Goal: Information Seeking & Learning: Learn about a topic

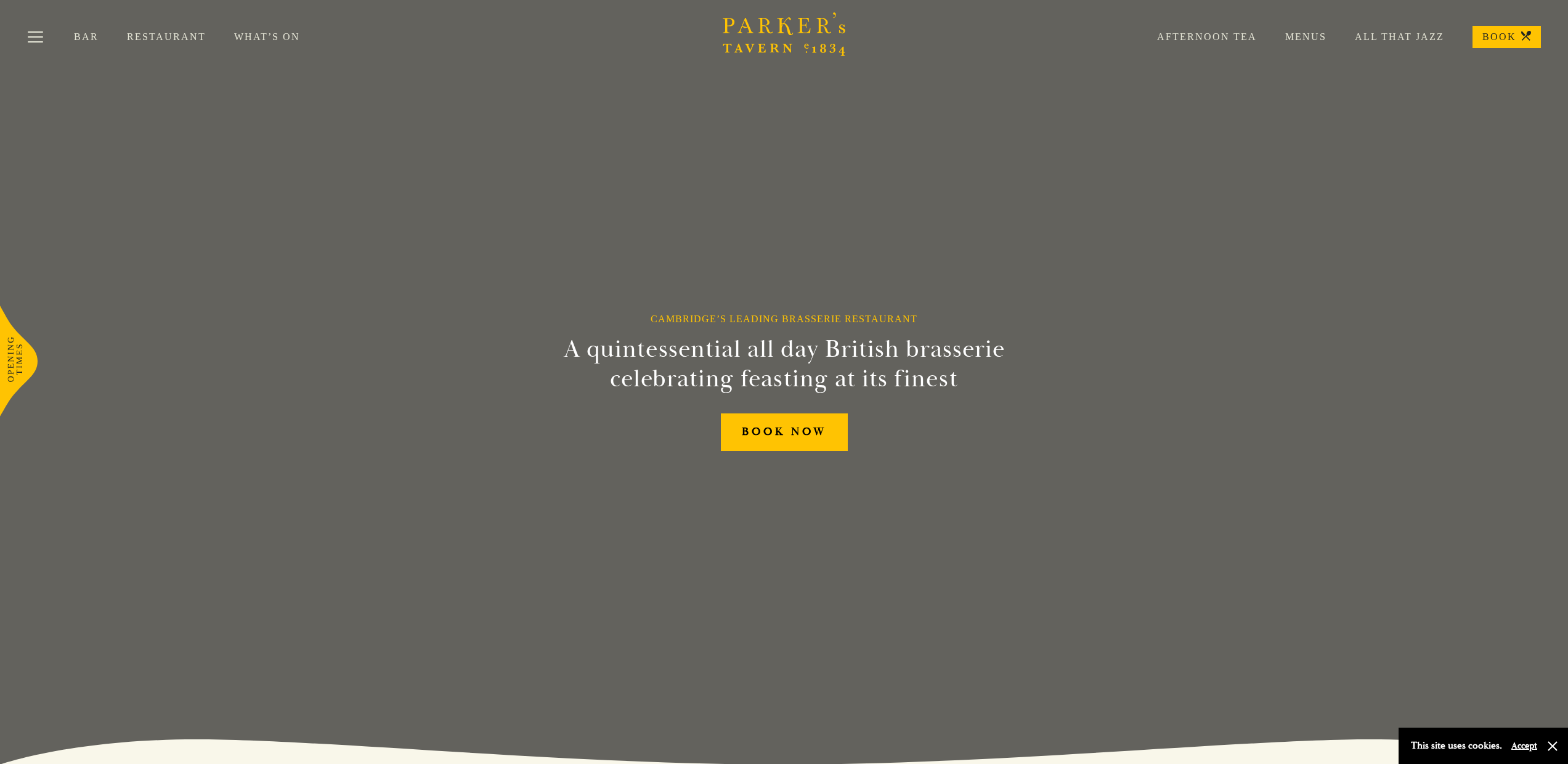
click at [1315, 37] on link "Menus" at bounding box center [1291, 37] width 70 height 13
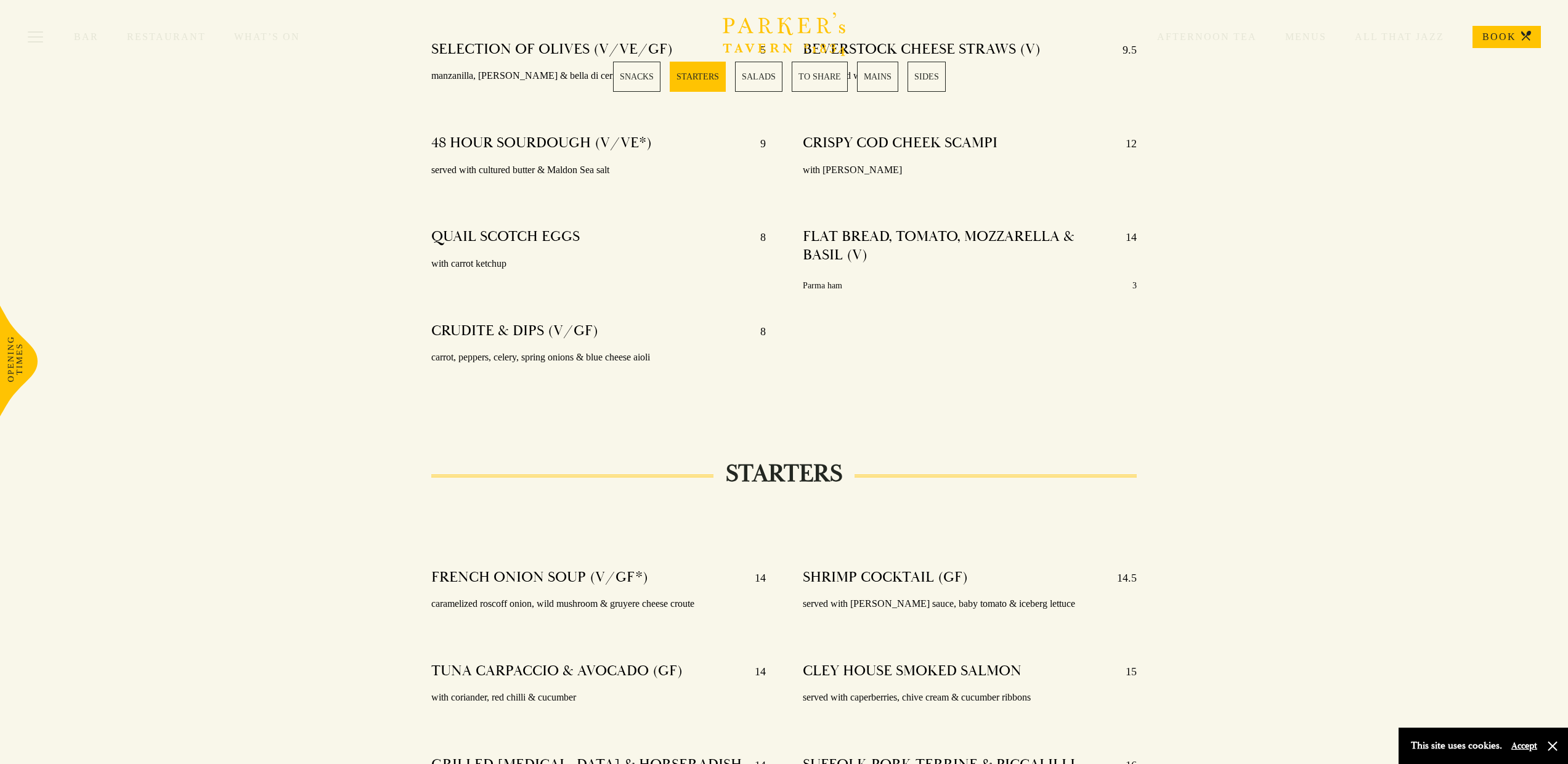
scroll to position [265, 0]
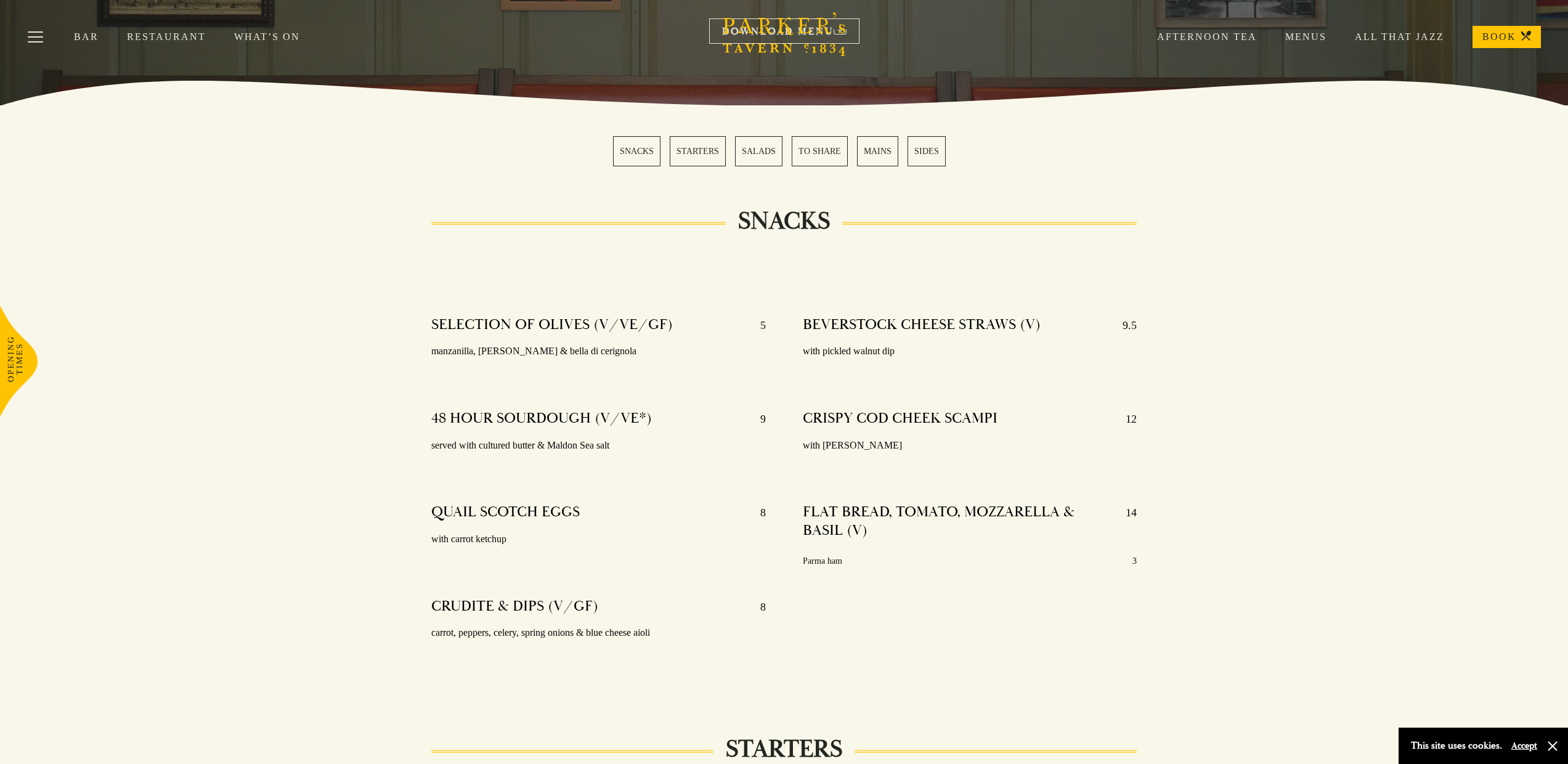
click at [879, 148] on link "MAINS" at bounding box center [877, 151] width 41 height 30
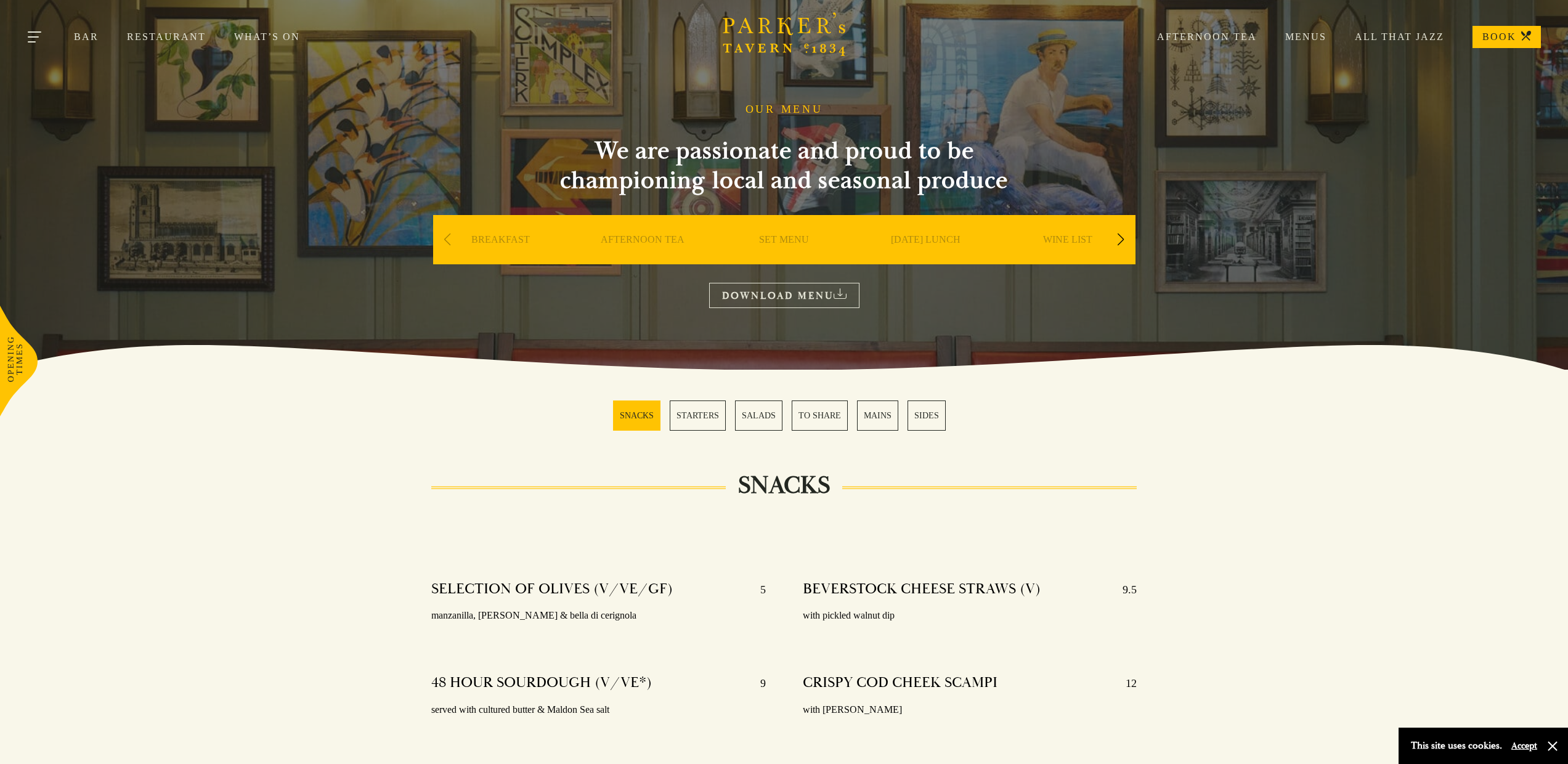
click at [29, 47] on button "Toggle navigation" at bounding box center [35, 39] width 53 height 53
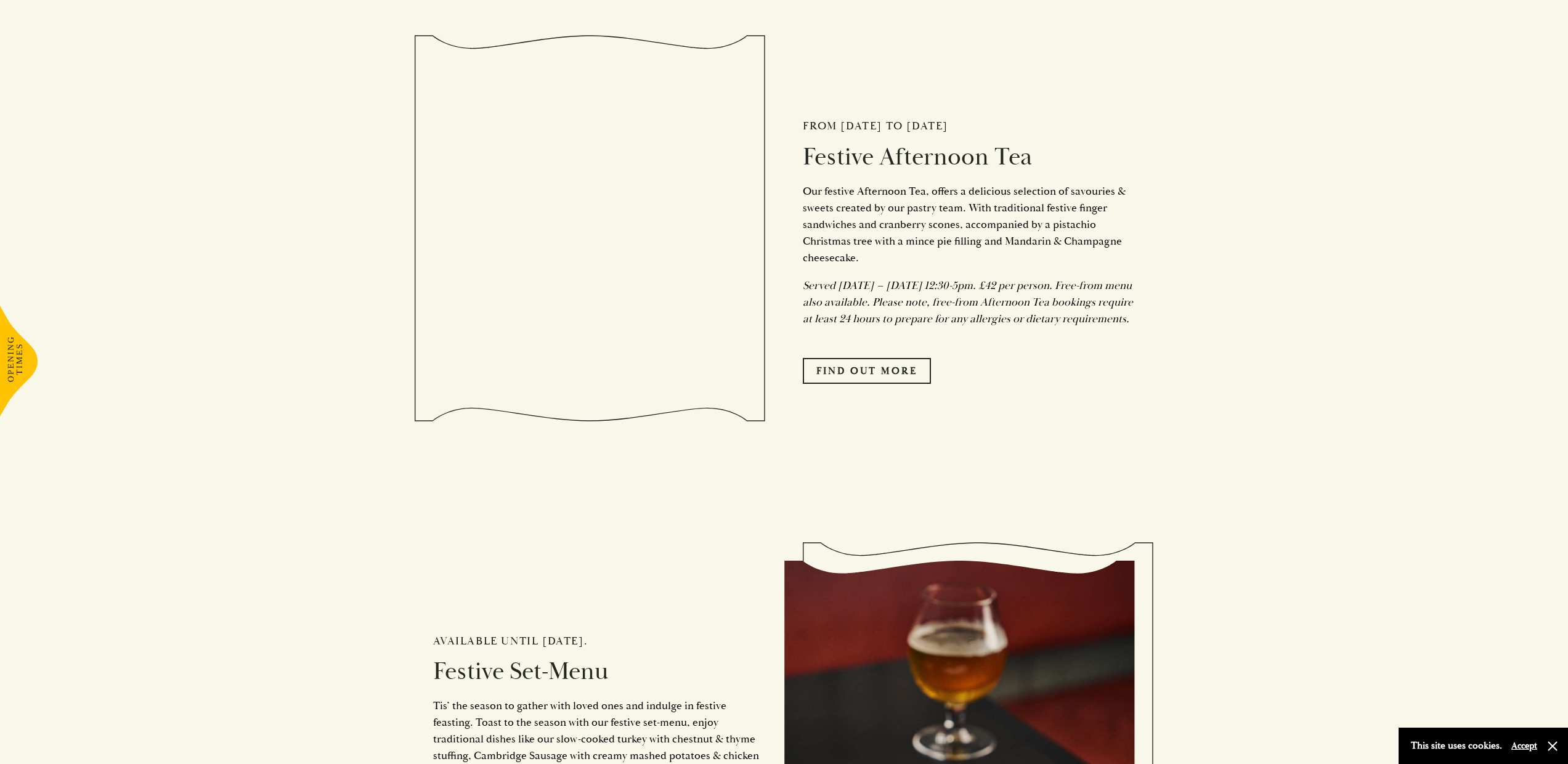
scroll to position [1165, 0]
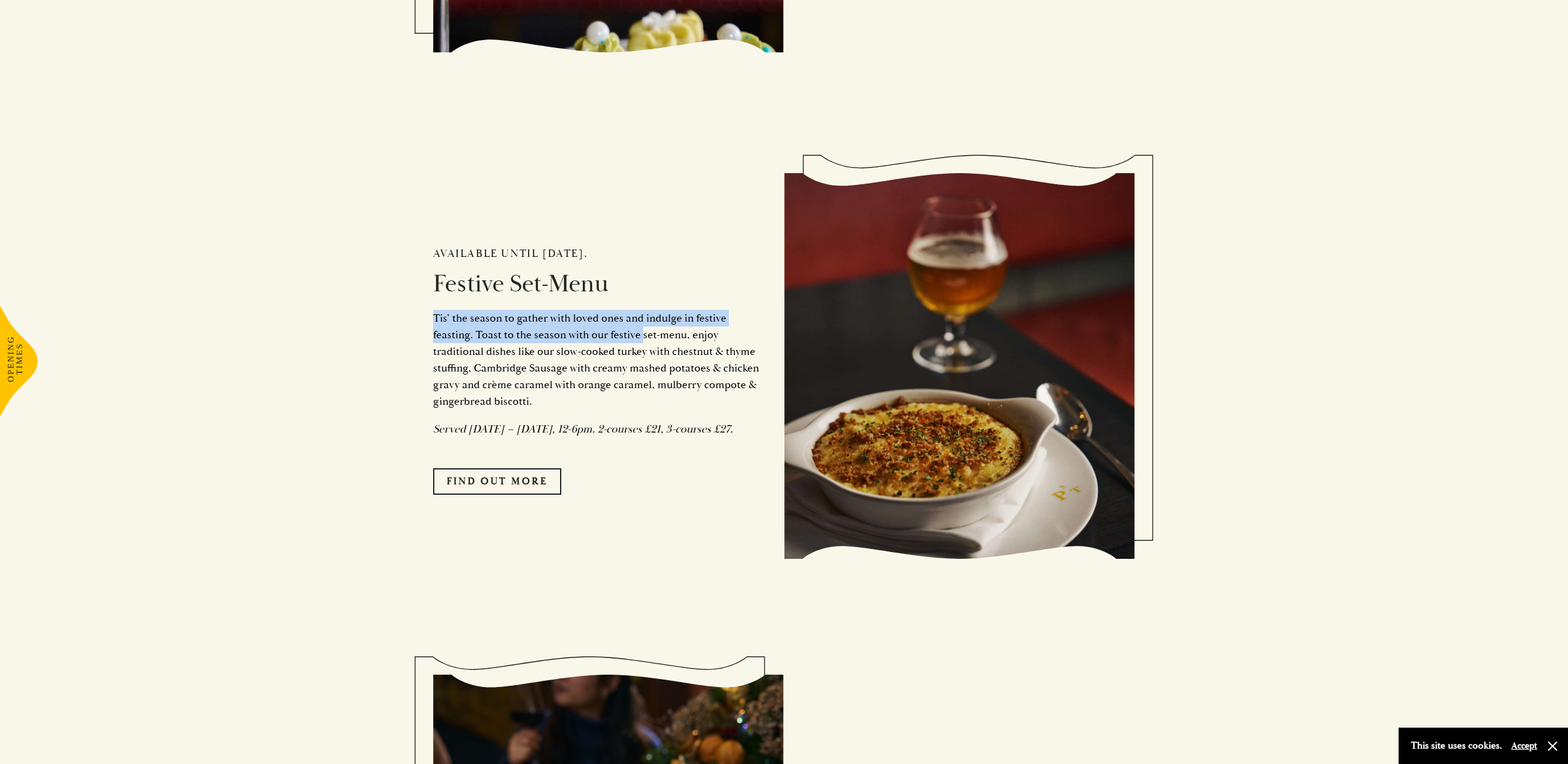
drag, startPoint x: 417, startPoint y: 322, endPoint x: 524, endPoint y: 360, distance: 113.5
click at [598, 348] on div "Available until 12th January 2025. Festive Set-Menu Tis’ the season to gather w…" at bounding box center [784, 362] width 739 height 502
click at [524, 359] on p "Tis’ the season to gather with loved ones and indulge in festive feasting. Toas…" at bounding box center [600, 360] width 333 height 100
drag, startPoint x: 472, startPoint y: 347, endPoint x: 726, endPoint y: 348, distance: 254.0
click at [726, 348] on p "Tis’ the season to gather with loved ones and indulge in festive feasting. Toas…" at bounding box center [600, 360] width 333 height 100
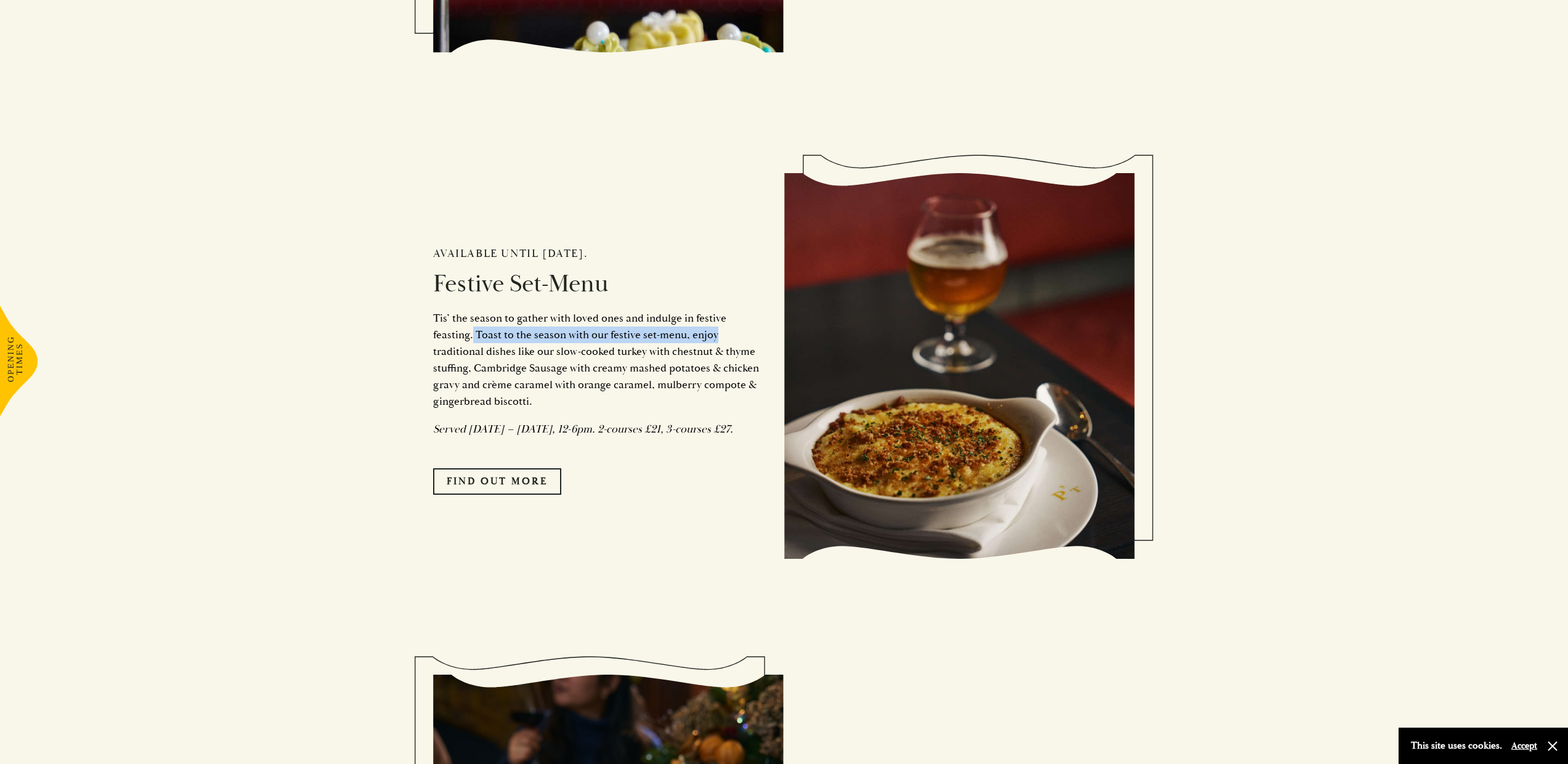
click at [726, 348] on p "Tis’ the season to gather with loved ones and indulge in festive feasting. Toas…" at bounding box center [600, 360] width 333 height 100
click at [469, 349] on p "Tis’ the season to gather with loved ones and indulge in festive feasting. Toas…" at bounding box center [600, 360] width 333 height 100
drag, startPoint x: 471, startPoint y: 349, endPoint x: 697, endPoint y: 366, distance: 226.6
click at [697, 366] on p "Tis’ the season to gather with loved ones and indulge in festive feasting. Toas…" at bounding box center [600, 360] width 333 height 100
click at [637, 367] on p "Tis’ the season to gather with loved ones and indulge in festive feasting. Toas…" at bounding box center [600, 360] width 333 height 100
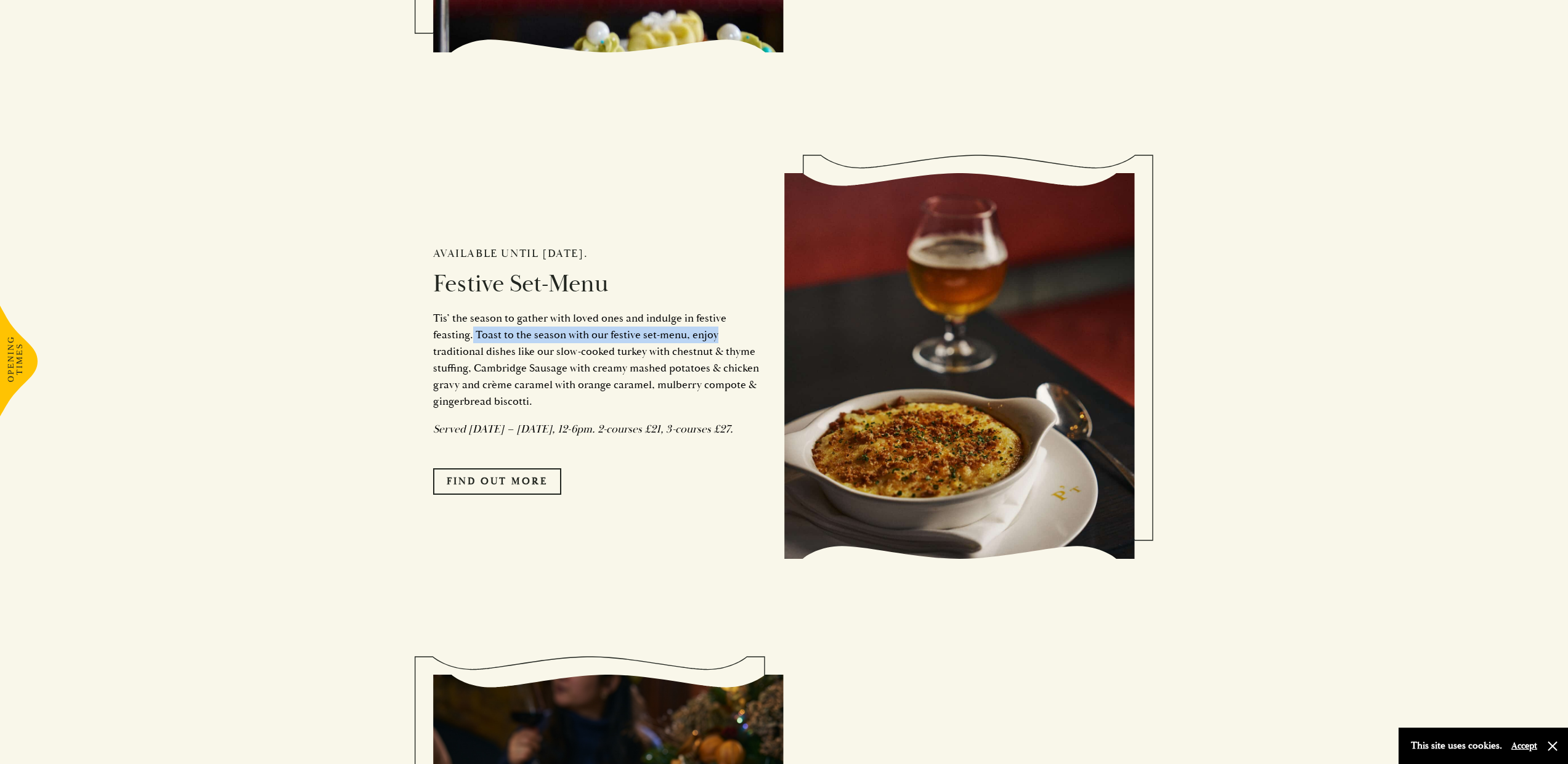
drag, startPoint x: 473, startPoint y: 350, endPoint x: 749, endPoint y: 352, distance: 276.0
click at [749, 352] on p "Tis’ the season to gather with loved ones and indulge in festive feasting. Toas…" at bounding box center [600, 360] width 333 height 100
click at [484, 494] on link "FIND OUT MORE" at bounding box center [497, 481] width 128 height 26
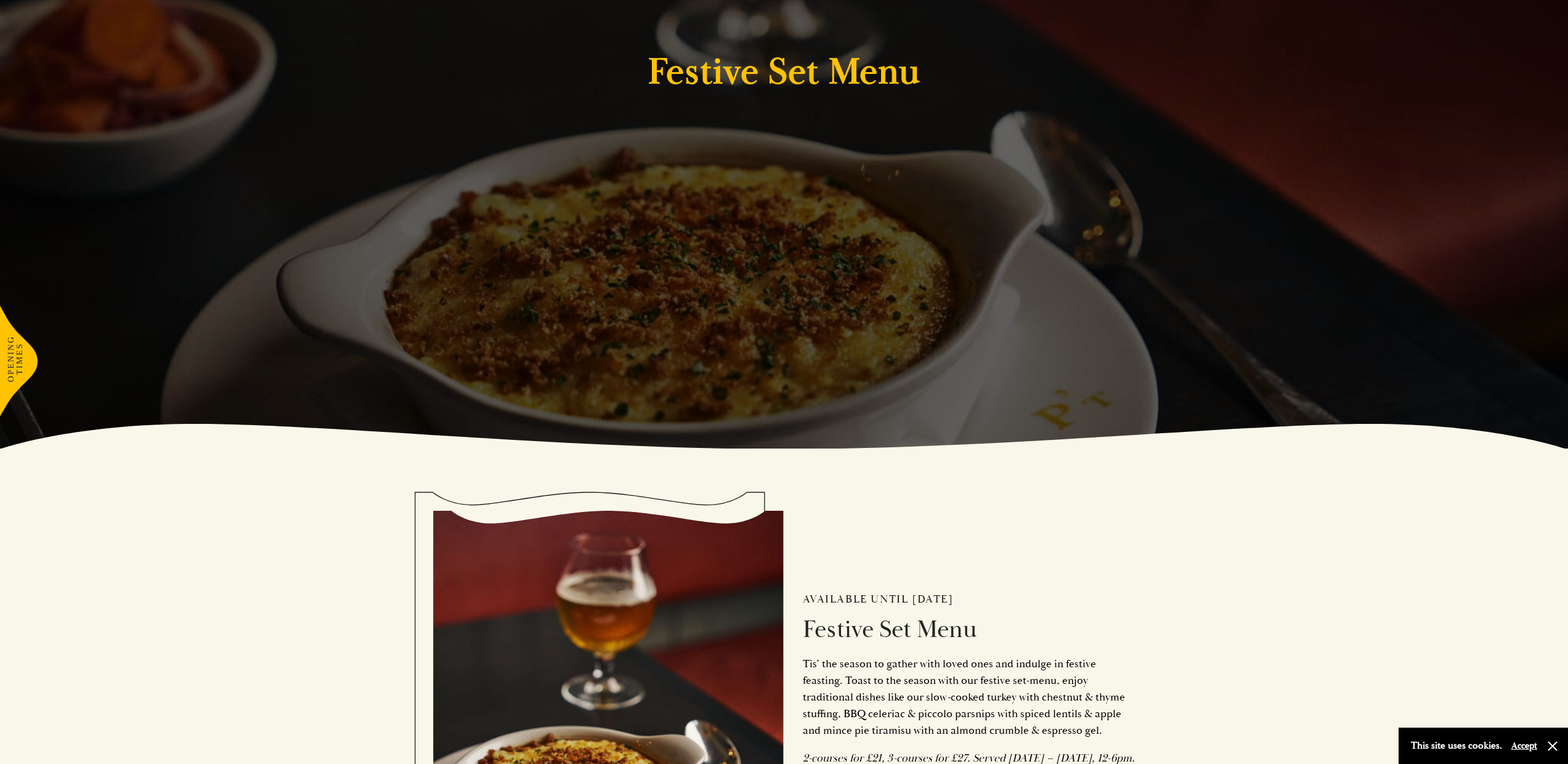
scroll to position [589, 0]
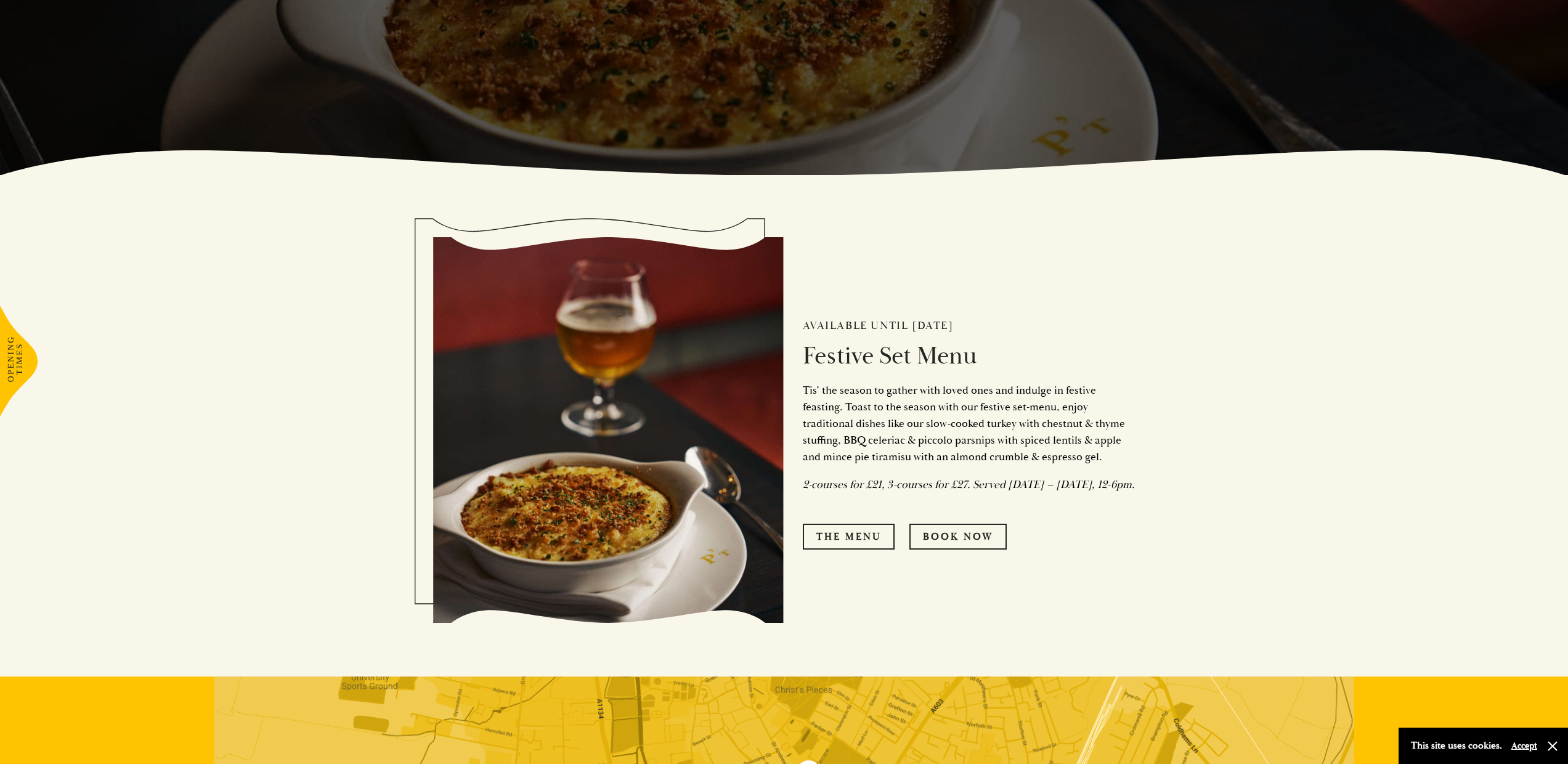
click at [1077, 510] on div "Available until 5th January 2025 Festive Set Menu Tis’ the season to gather wit…" at bounding box center [960, 430] width 351 height 364
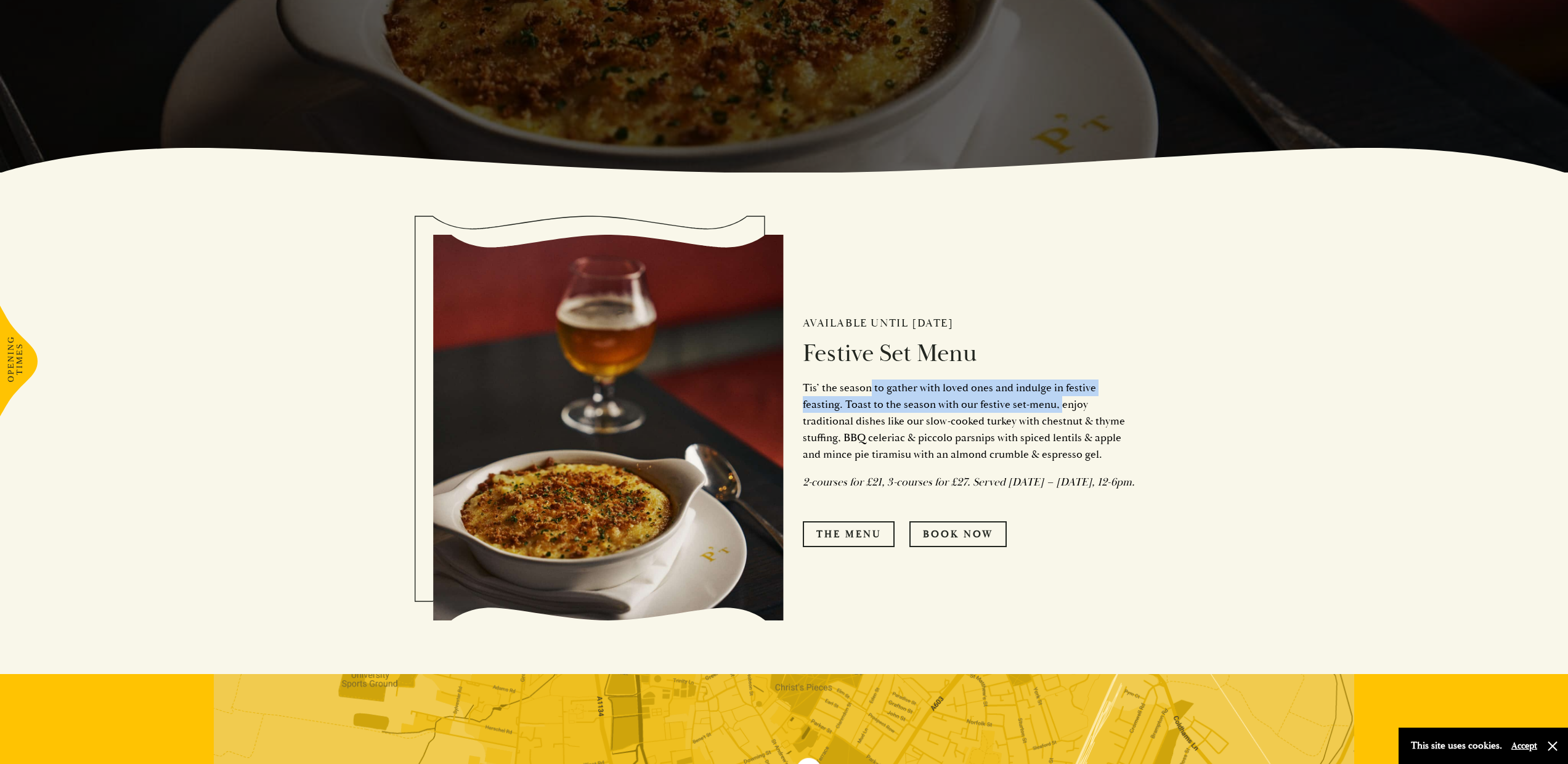
drag, startPoint x: 869, startPoint y: 384, endPoint x: 1063, endPoint y: 393, distance: 194.2
click at [1063, 392] on p "Tis’ the season to gather with loved ones and indulge in festive feasting. Toas…" at bounding box center [969, 421] width 333 height 83
click at [1063, 393] on p "Tis’ the season to gather with loved ones and indulge in festive feasting. Toas…" at bounding box center [969, 421] width 333 height 83
drag, startPoint x: 851, startPoint y: 398, endPoint x: 1088, endPoint y: 405, distance: 237.1
click at [1088, 404] on p "Tis’ the season to gather with loved ones and indulge in festive feasting. Toas…" at bounding box center [969, 421] width 333 height 83
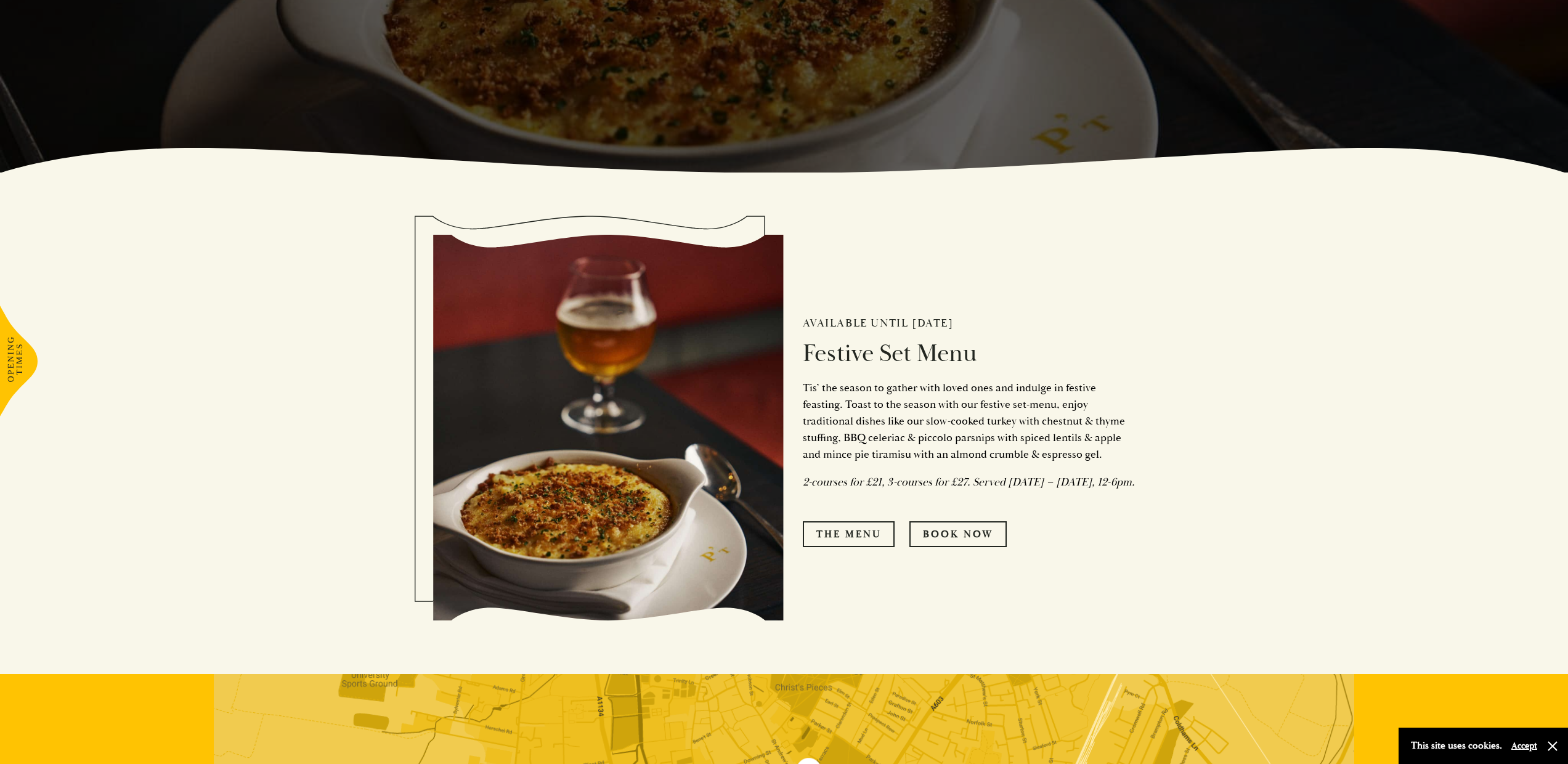
click at [1088, 408] on p "Tis’ the season to gather with loved ones and indulge in festive feasting. Toas…" at bounding box center [969, 421] width 333 height 83
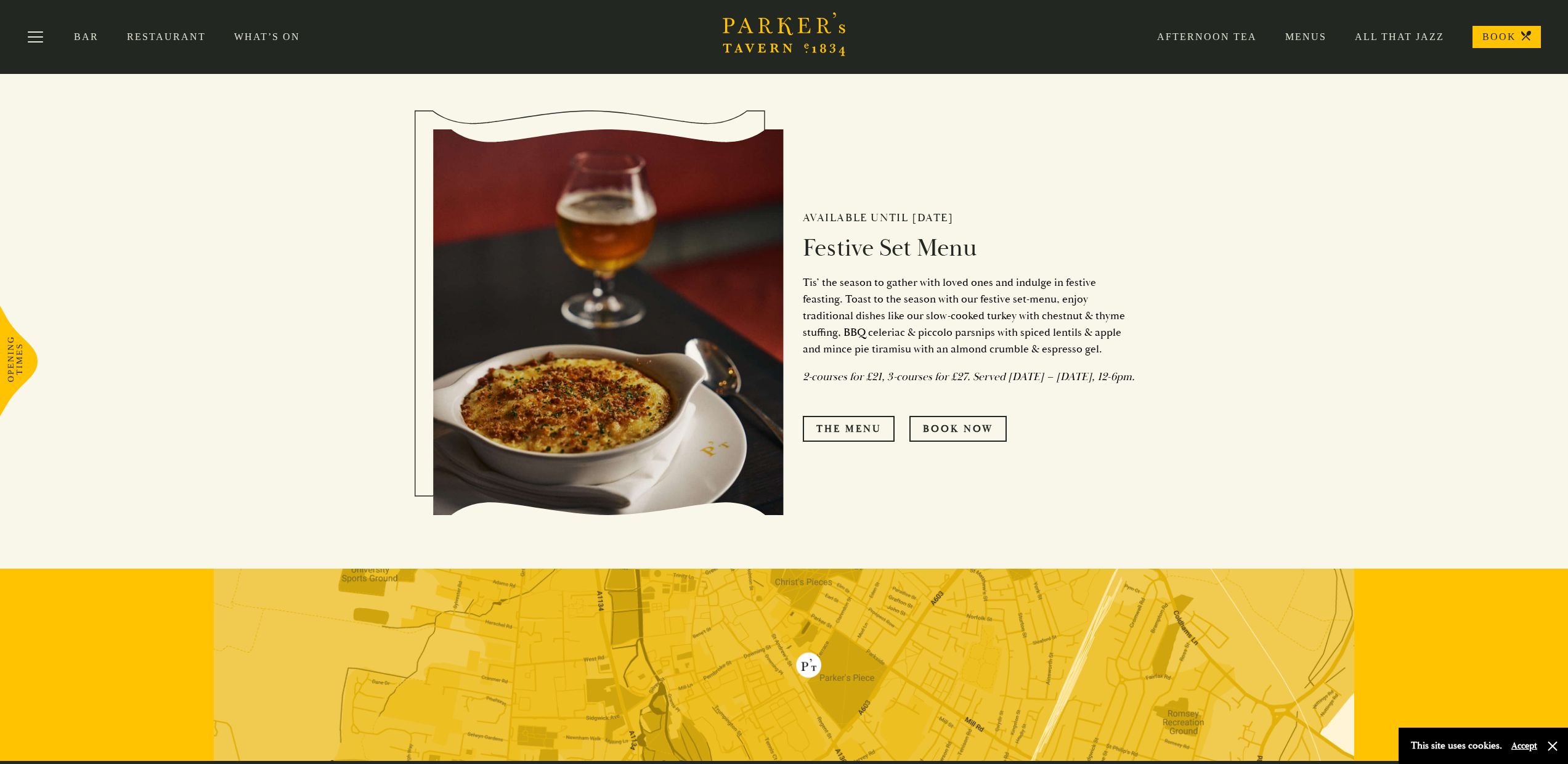
scroll to position [696, 0]
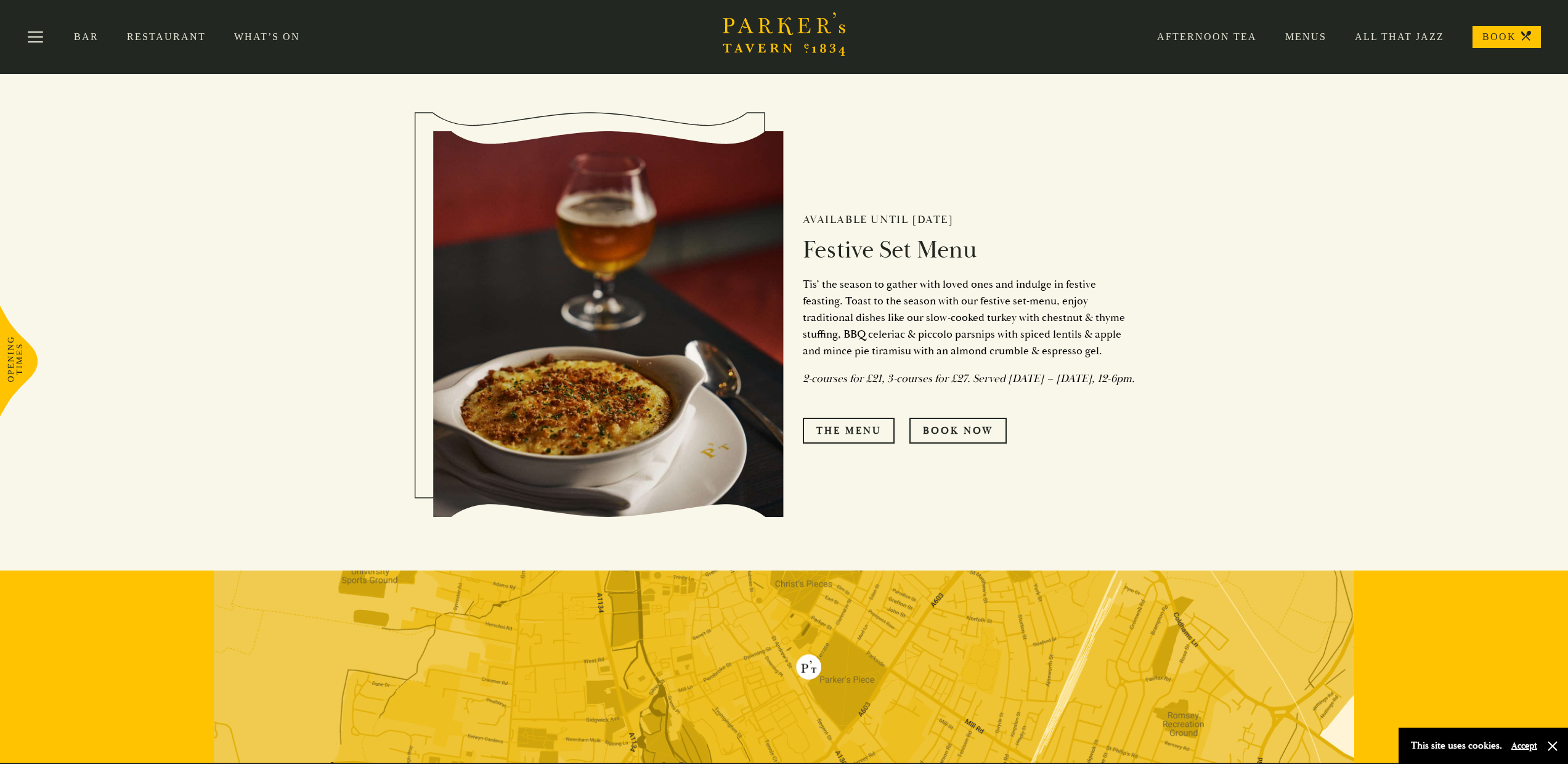
click at [820, 395] on div "Available until 5th January 2025 Festive Set Menu Tis’ the season to gather wit…" at bounding box center [960, 324] width 351 height 364
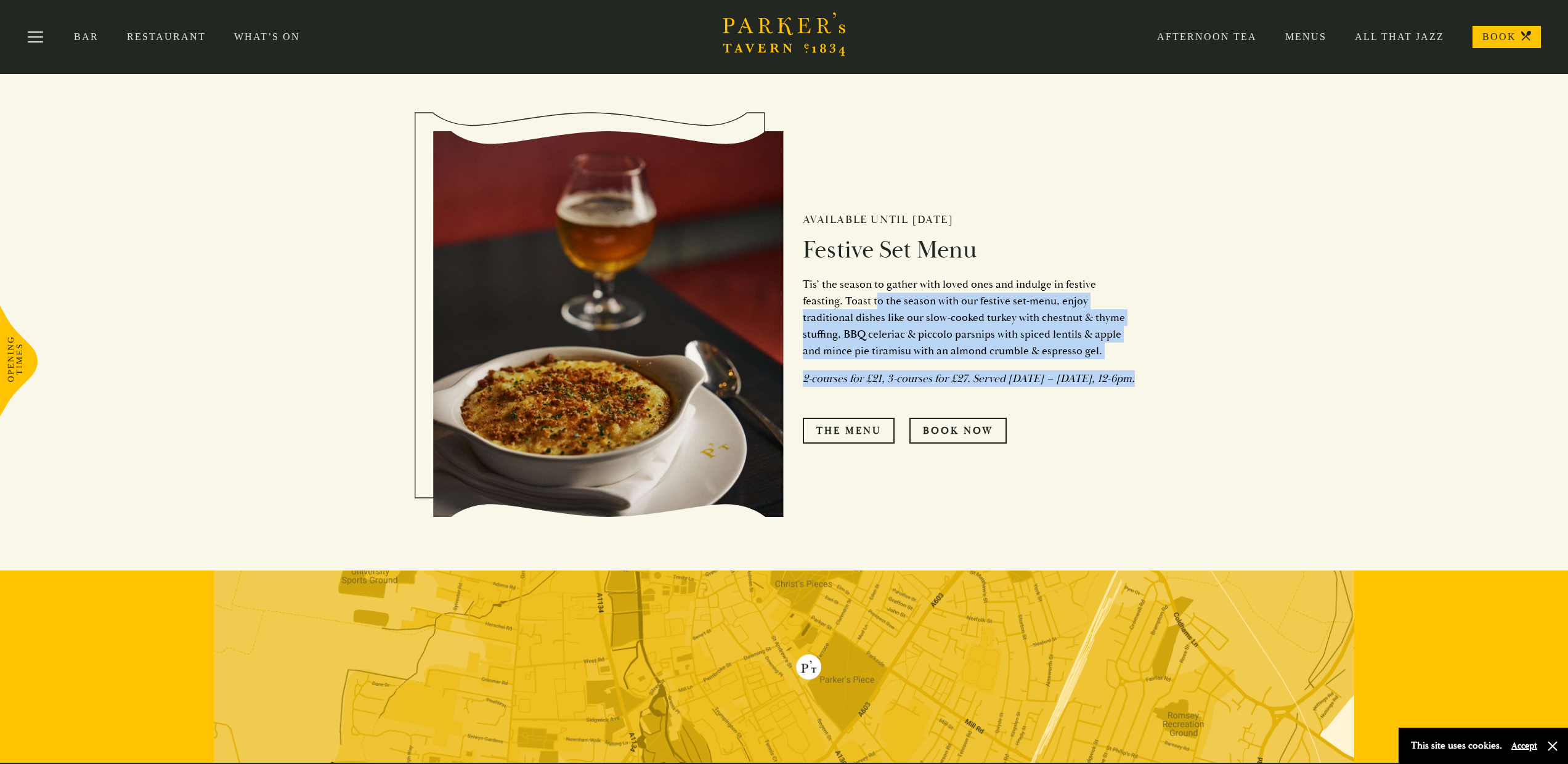
drag, startPoint x: 890, startPoint y: 420, endPoint x: 953, endPoint y: 324, distance: 114.8
click at [879, 299] on div "Available until 5th January 2025 Festive Set Menu Tis’ the season to gather wit…" at bounding box center [960, 324] width 351 height 364
click at [953, 324] on p "Tis’ the season to gather with loved ones and indulge in festive feasting. Toas…" at bounding box center [969, 317] width 333 height 83
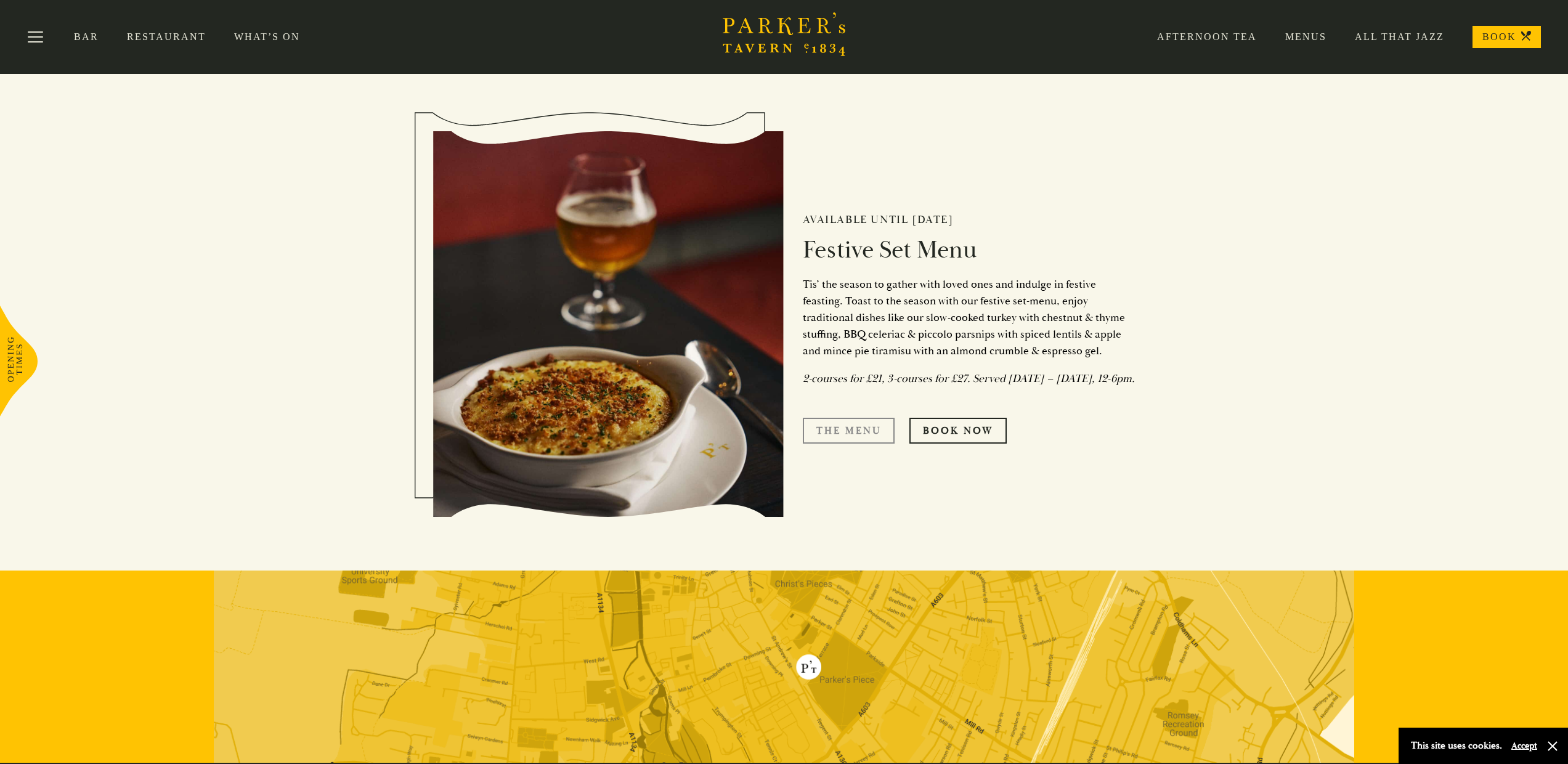
click at [890, 433] on link "The Menu" at bounding box center [849, 430] width 92 height 26
